Goal: Task Accomplishment & Management: Use online tool/utility

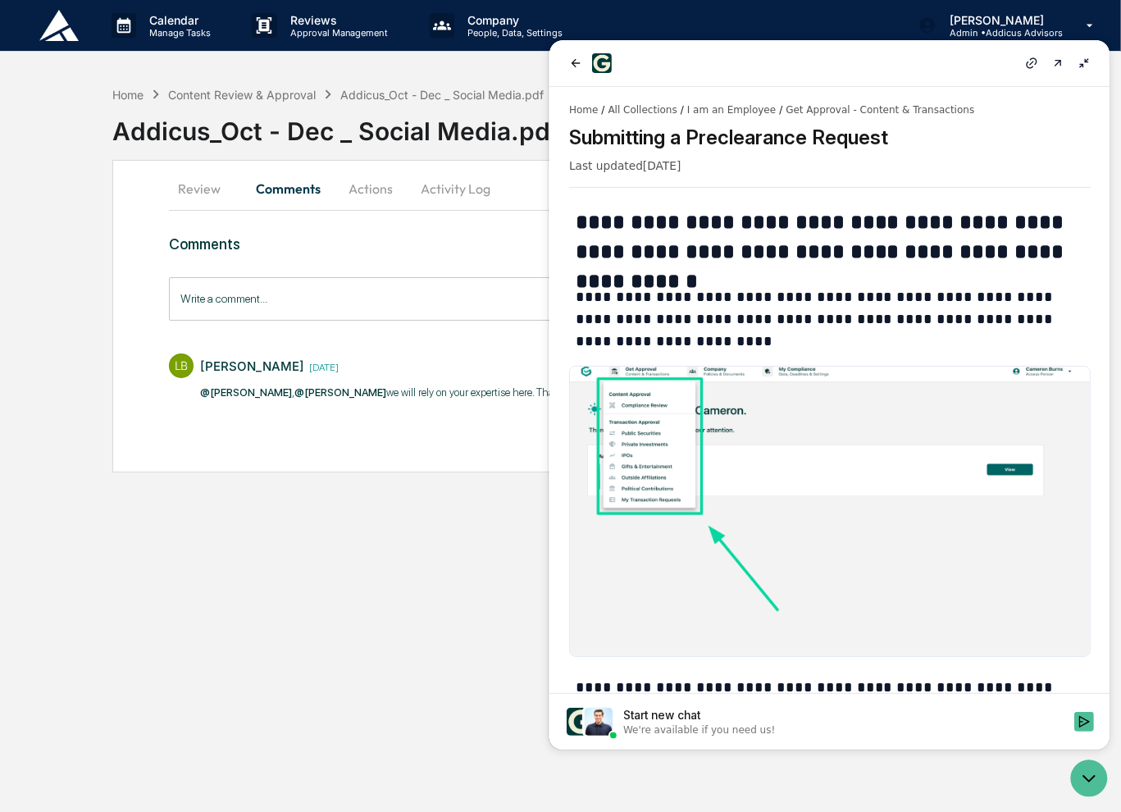
scroll to position [443, 0]
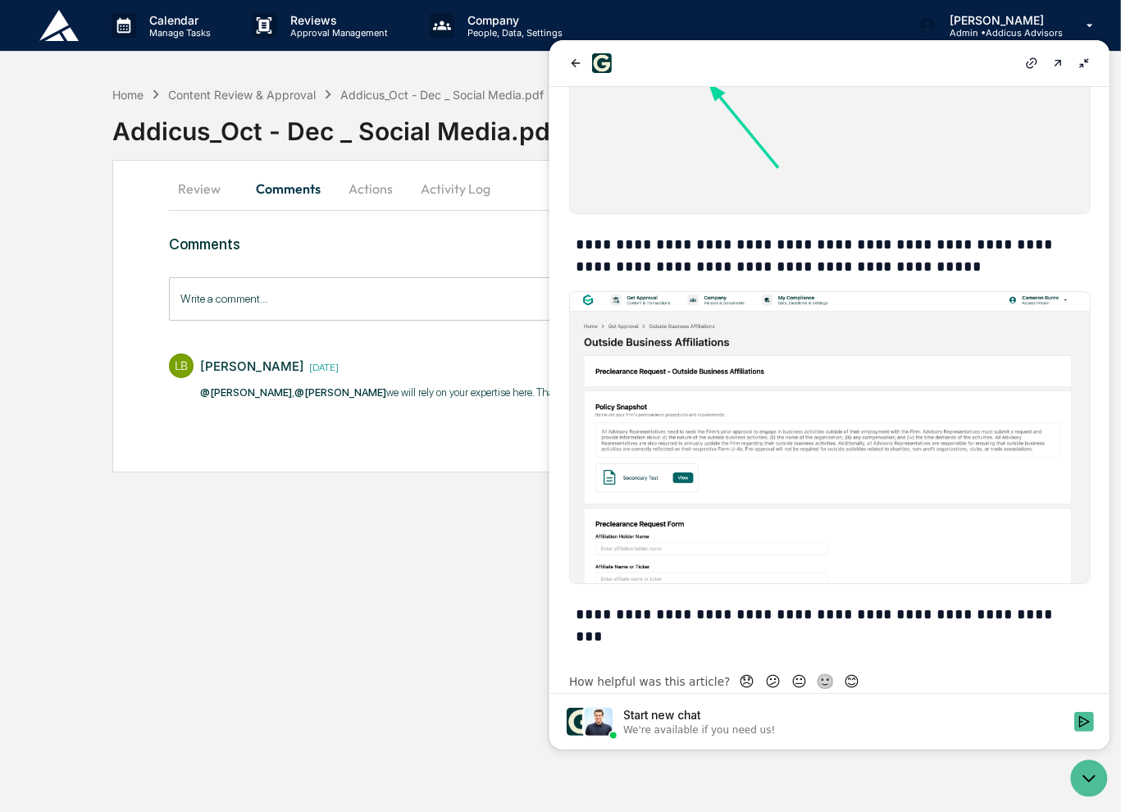
click at [395, 587] on div "Calendar Manage Tasks Reviews Approval Management Company People, Data, Setting…" at bounding box center [560, 406] width 1121 height 812
click at [1081, 66] on icon at bounding box center [1082, 63] width 13 height 13
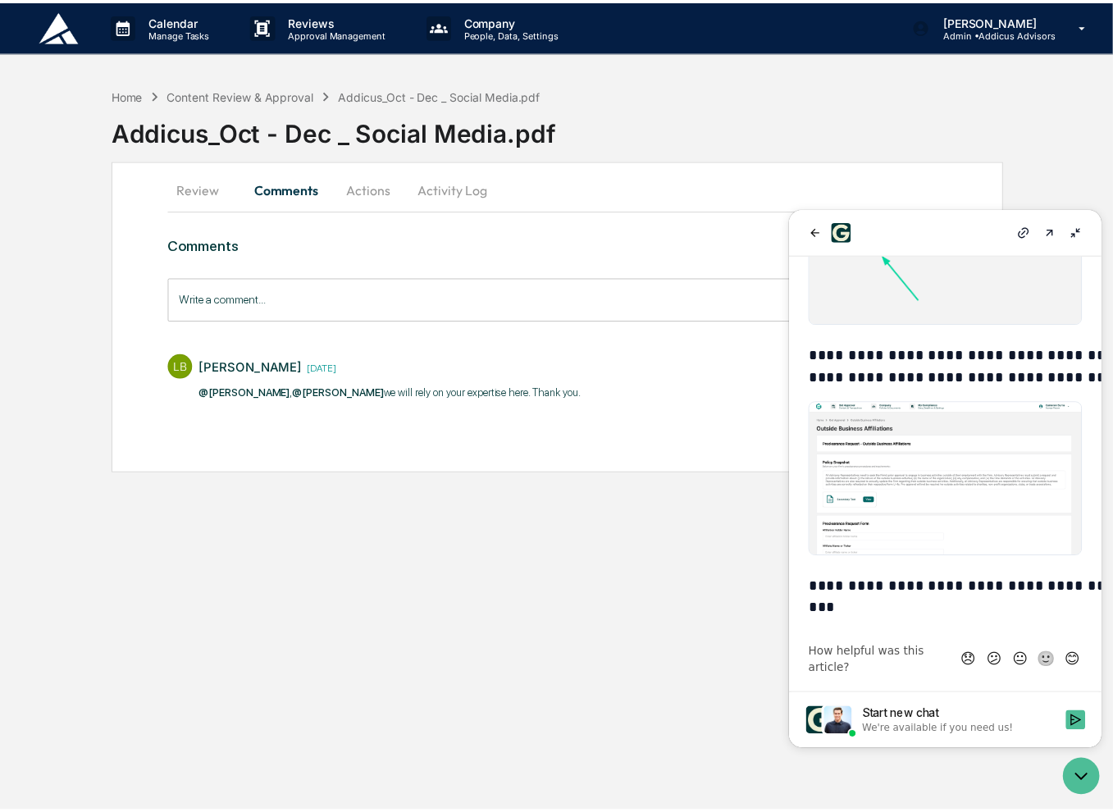
scroll to position [590, 0]
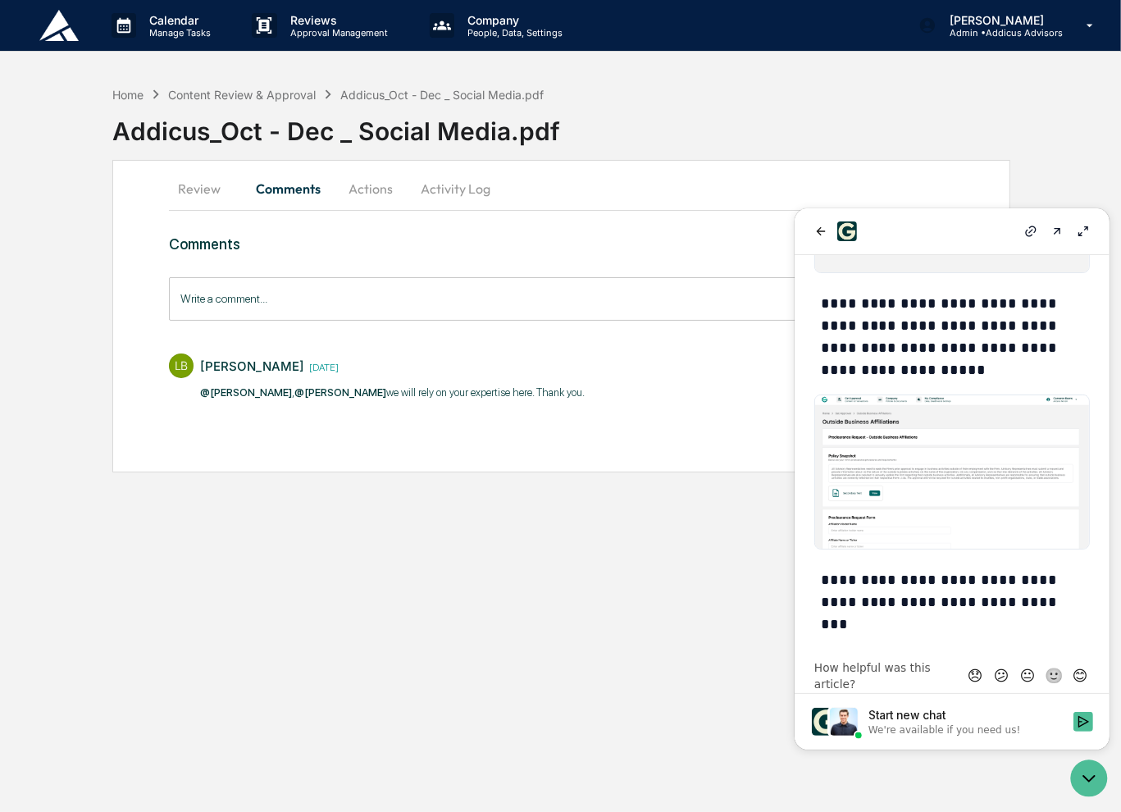
click at [179, 198] on button "Review" at bounding box center [206, 188] width 74 height 39
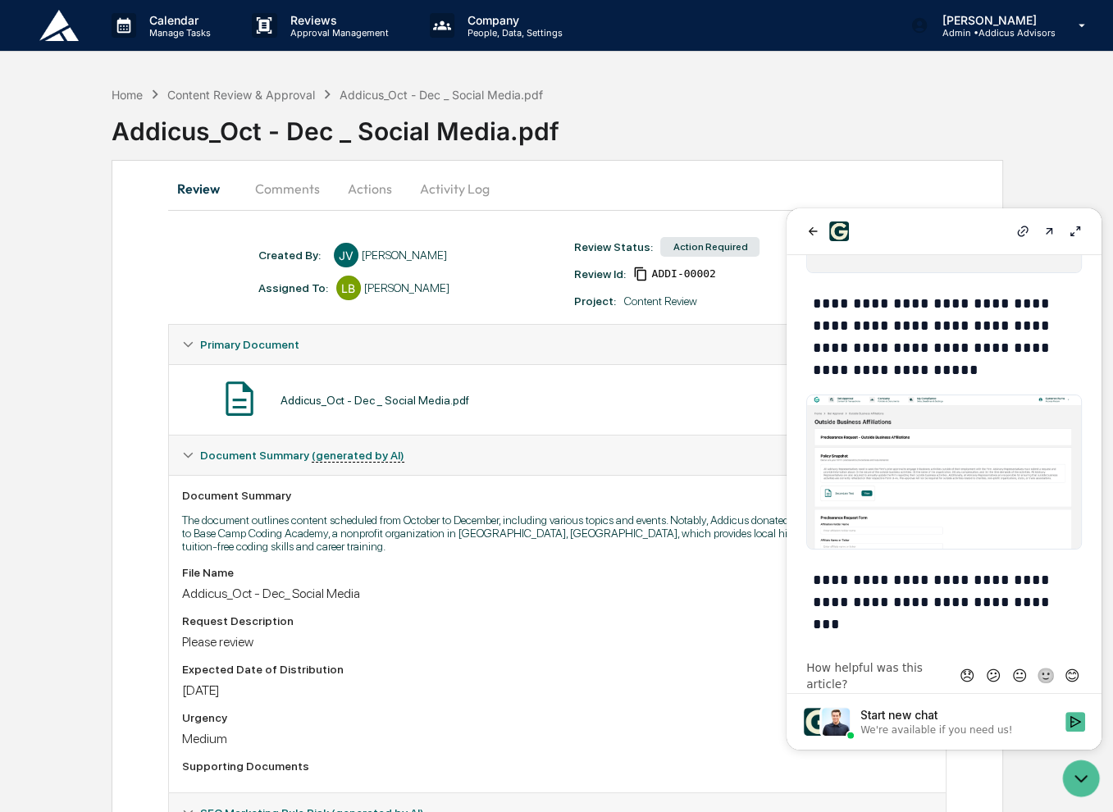
click at [922, 234] on div at bounding box center [944, 231] width 282 height 20
click at [1088, 784] on icon "Open customer support" at bounding box center [1080, 778] width 41 height 41
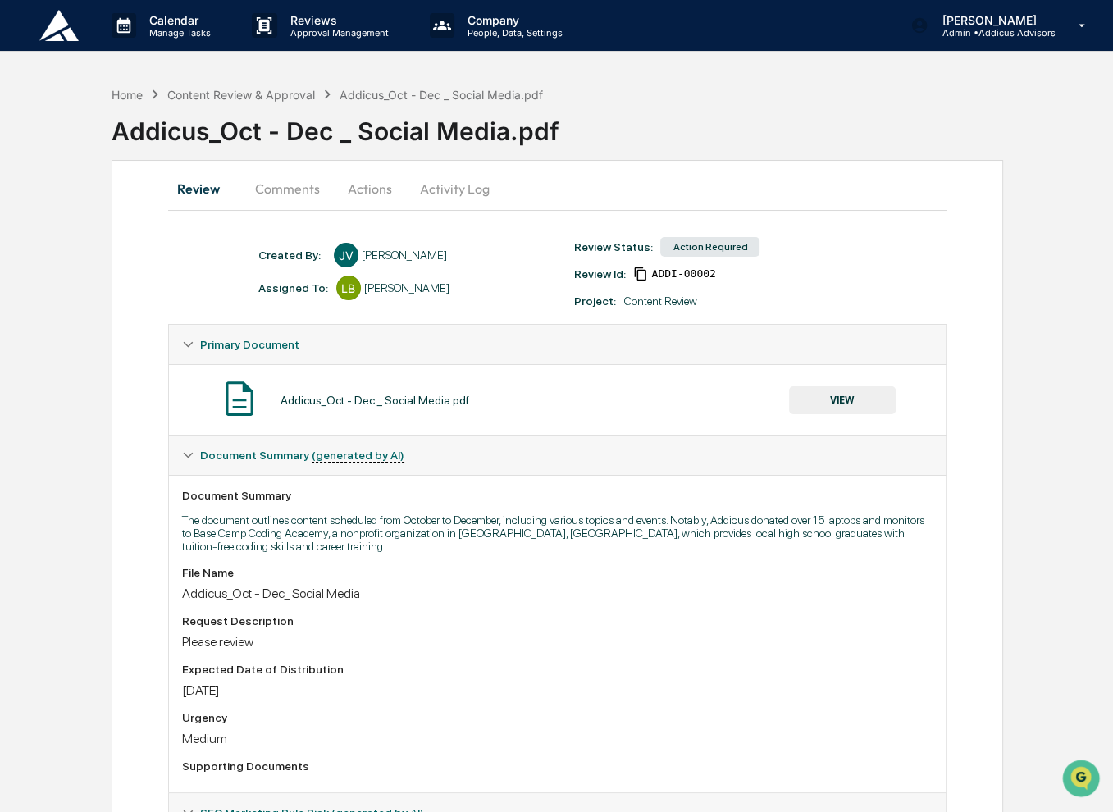
click at [838, 403] on button "VIEW" at bounding box center [842, 400] width 107 height 28
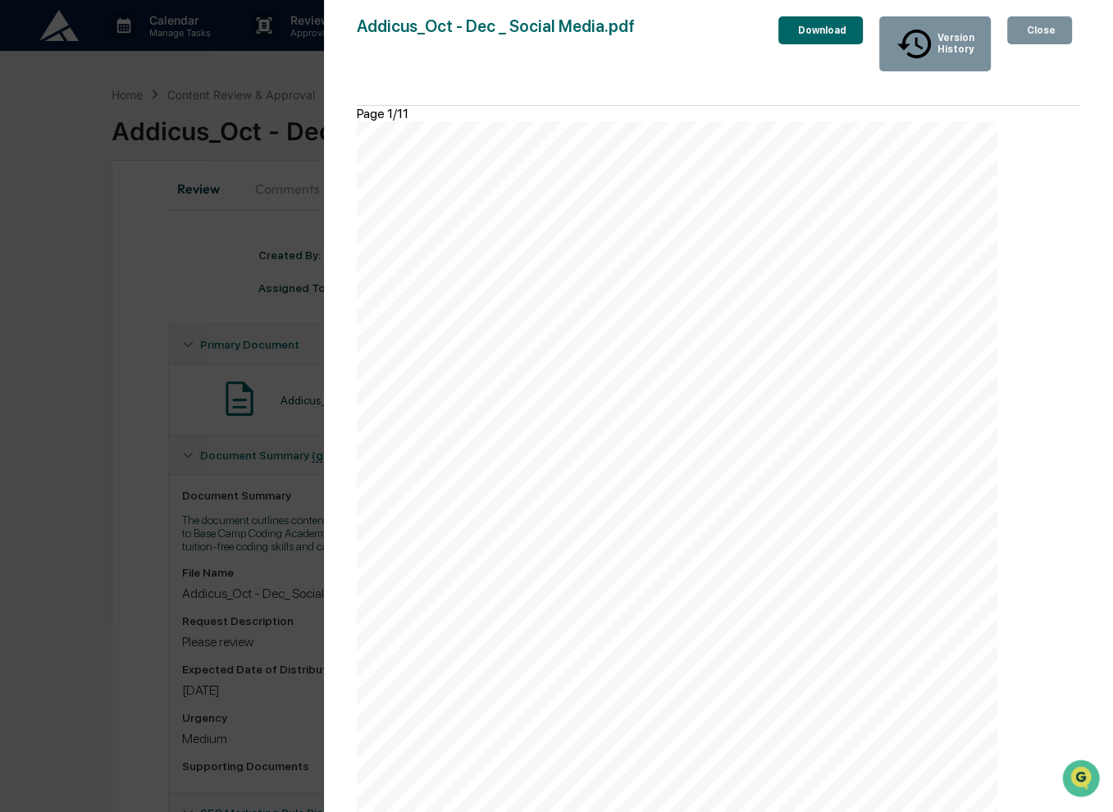
scroll to position [4755, 0]
drag, startPoint x: 462, startPoint y: 480, endPoint x: 471, endPoint y: 474, distance: 11.2
copy div "The Main Street Solar Fund (MSSF) is designed for investors with income from K …"
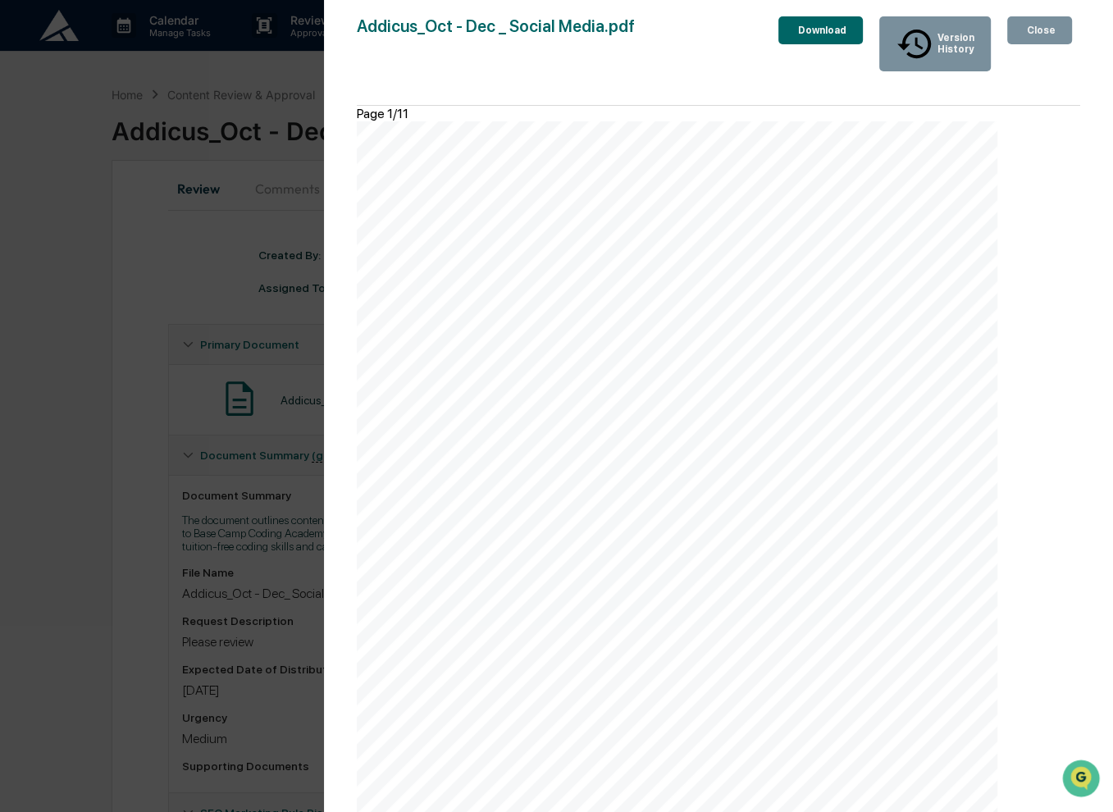
drag, startPoint x: 827, startPoint y: 543, endPoint x: 646, endPoint y: 477, distance: 192.7
drag, startPoint x: 819, startPoint y: 541, endPoint x: 488, endPoint y: 504, distance: 333.3
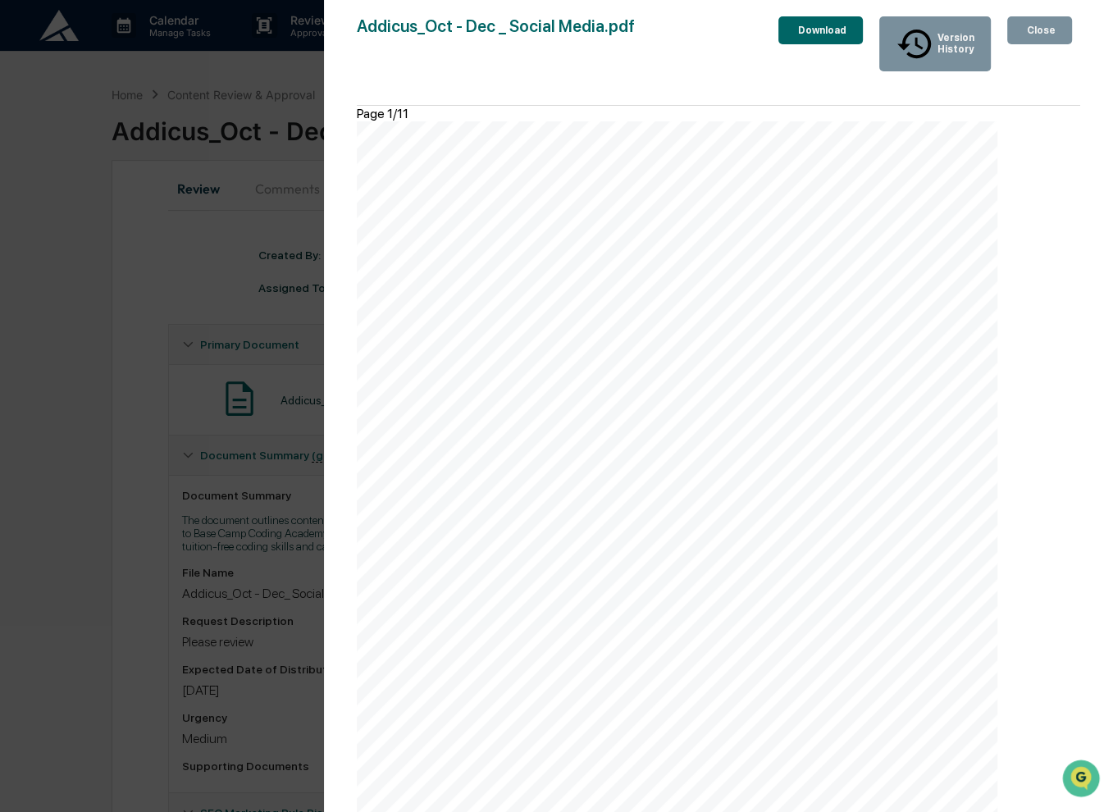
copy div "• 3.13x depreciation per $1 invested • Reduce or eliminate estimated tax paymen…"
click at [104, 384] on div "Version History [DATE] 07:13 PM [PERSON_NAME] Addicus_Oct - Dec _ Social Media.…" at bounding box center [556, 406] width 1113 height 812
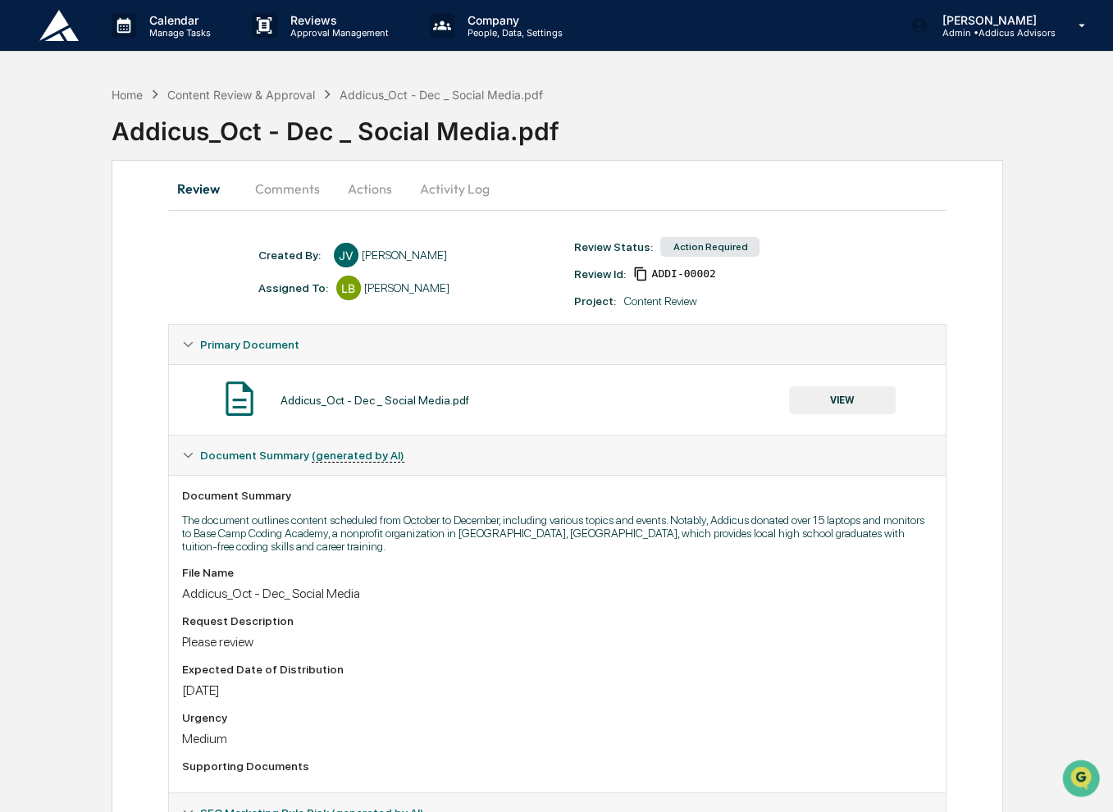
click at [289, 188] on button "Comments" at bounding box center [287, 188] width 91 height 39
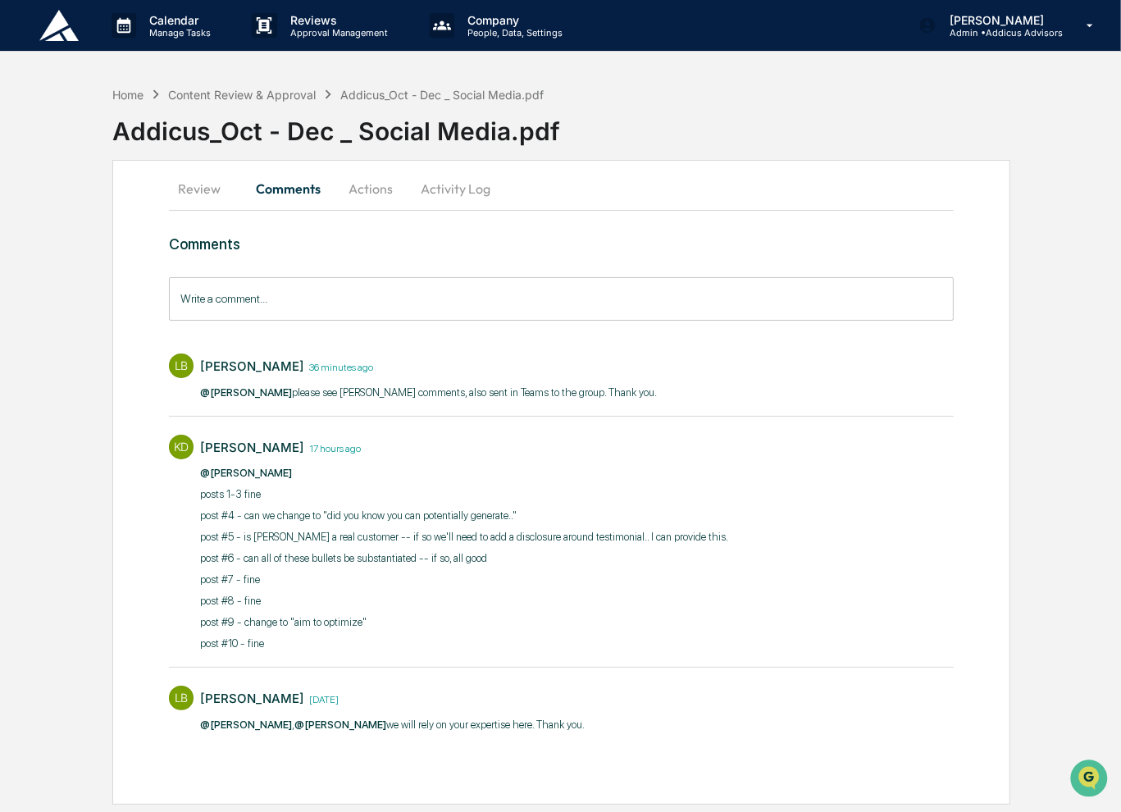
click at [351, 306] on input "Write a comment..." at bounding box center [561, 298] width 785 height 43
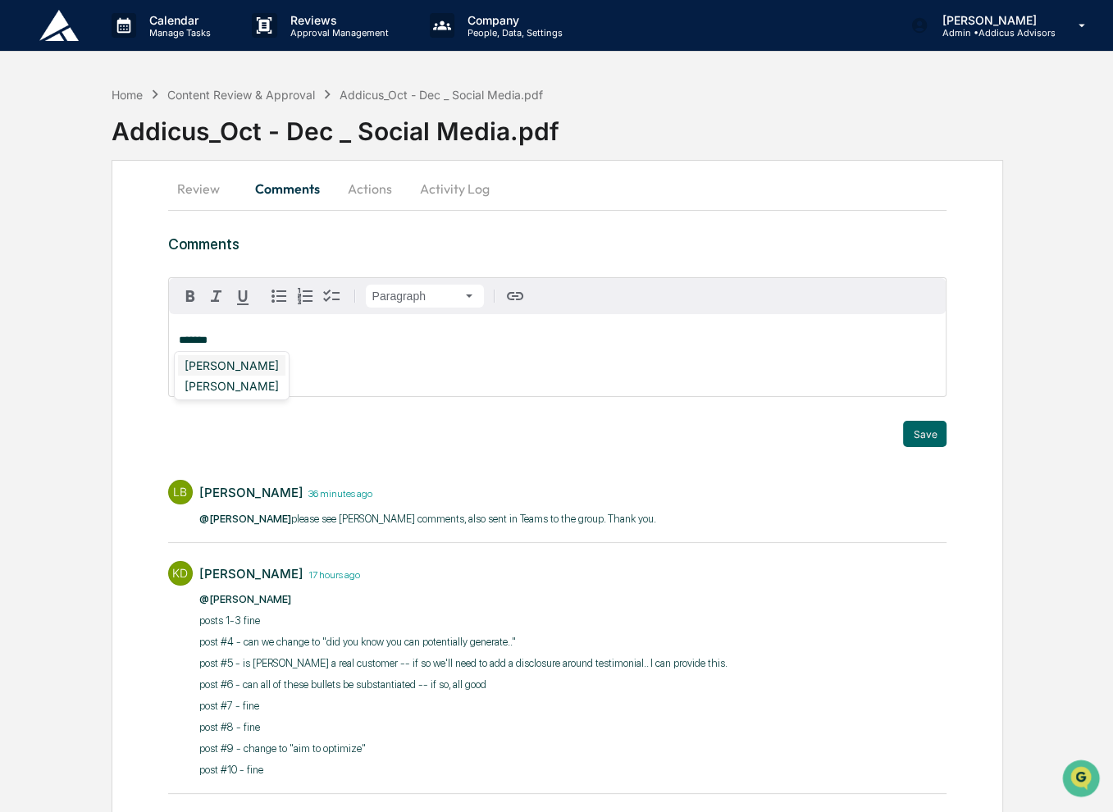
click at [271, 364] on div "[PERSON_NAME]" at bounding box center [231, 365] width 107 height 20
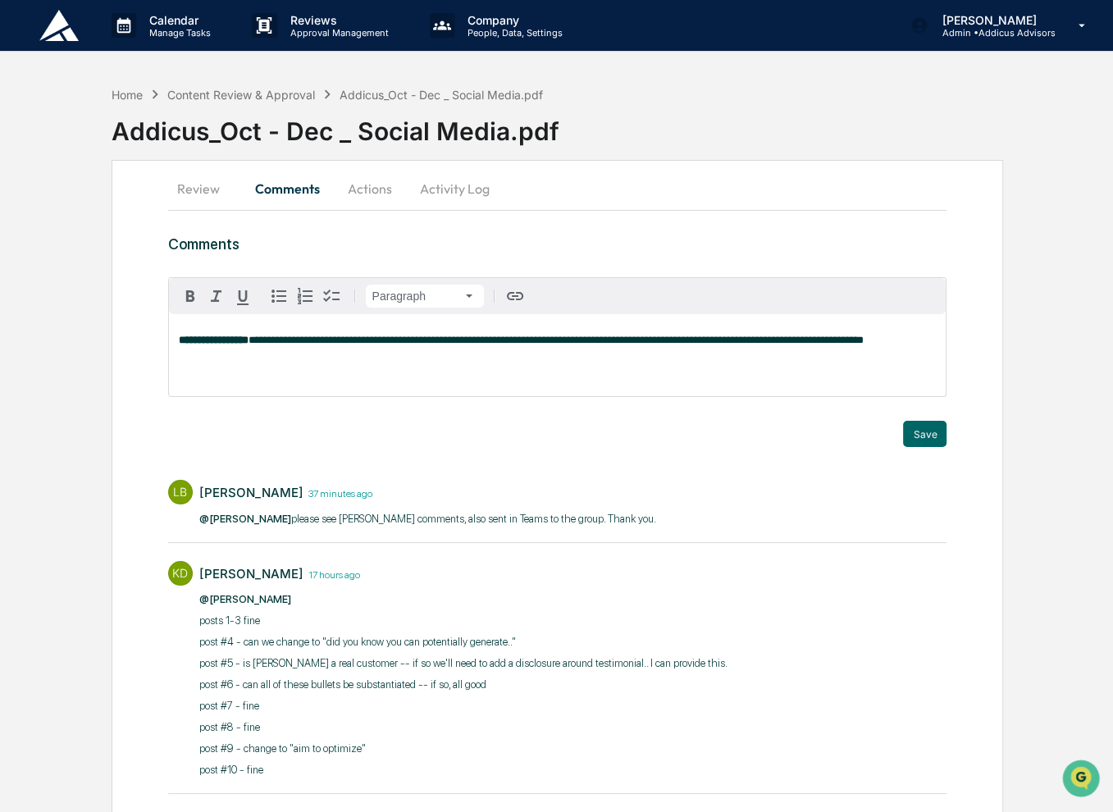
click at [342, 342] on span "**********" at bounding box center [555, 340] width 615 height 11
